Goal: Navigation & Orientation: Find specific page/section

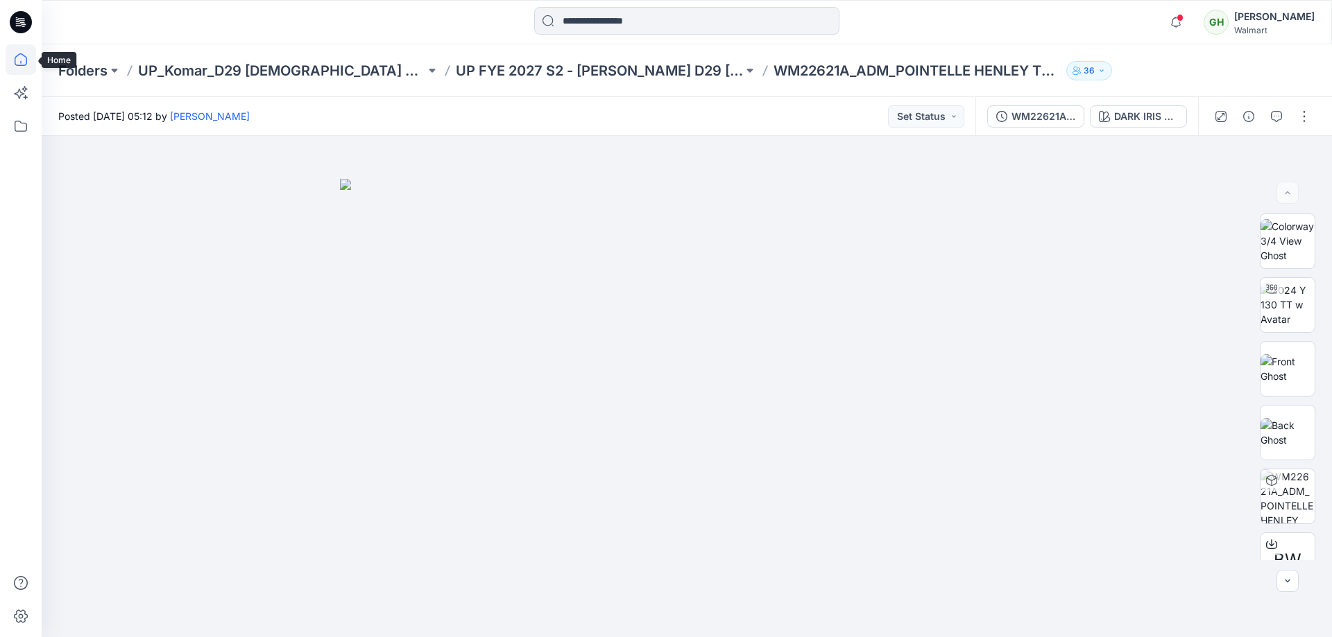
click at [23, 64] on icon at bounding box center [21, 59] width 31 height 31
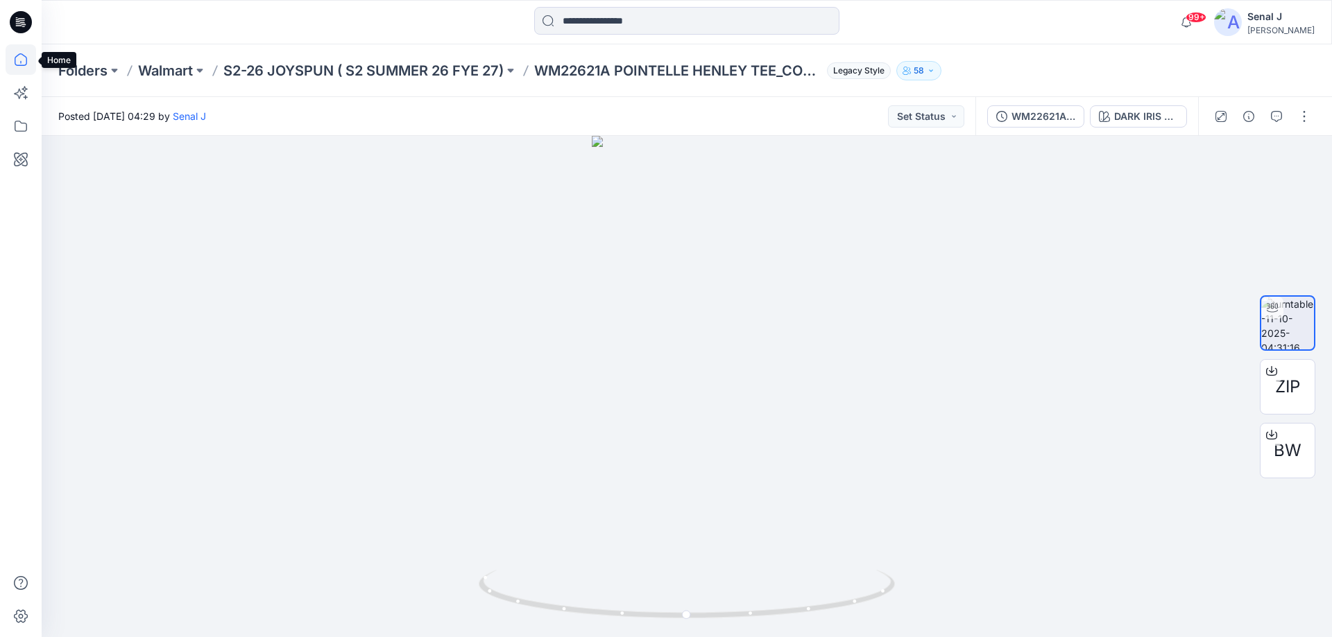
click at [18, 63] on icon at bounding box center [21, 59] width 31 height 31
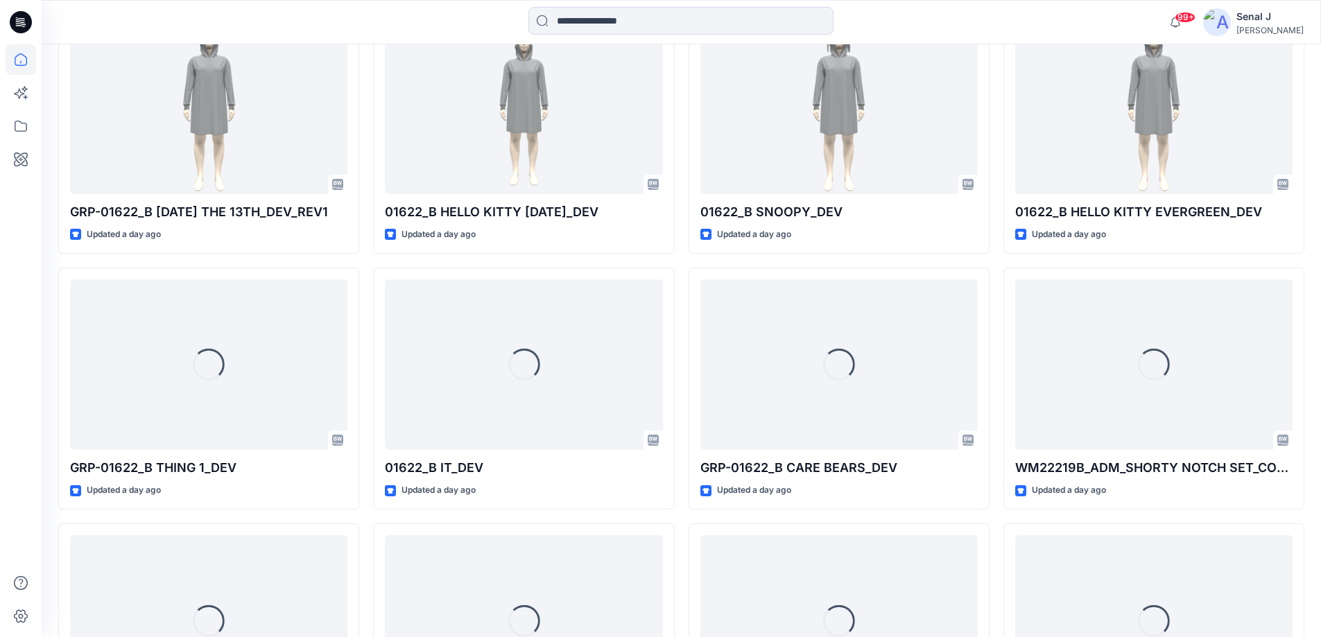
scroll to position [1826, 0]
